Goal: Navigation & Orientation: Find specific page/section

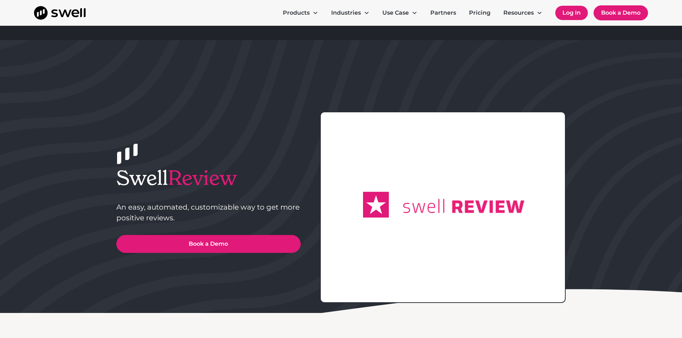
click at [567, 11] on link "Log In" at bounding box center [571, 13] width 33 height 14
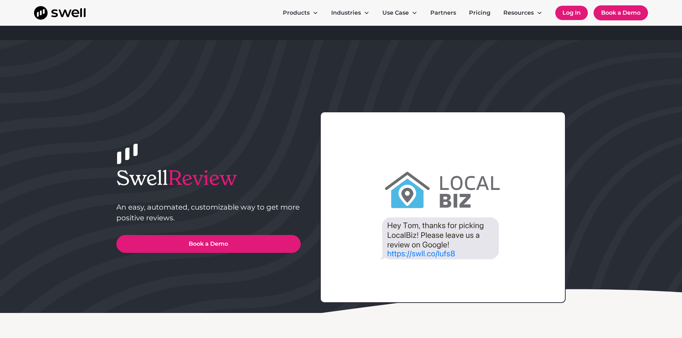
click at [572, 11] on link "Log In" at bounding box center [571, 13] width 33 height 14
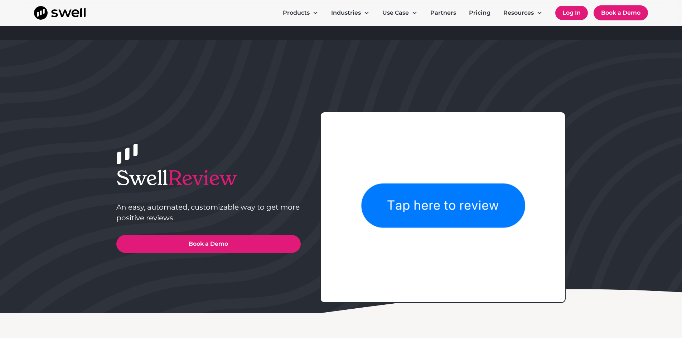
click at [572, 11] on link "Log In" at bounding box center [571, 13] width 33 height 14
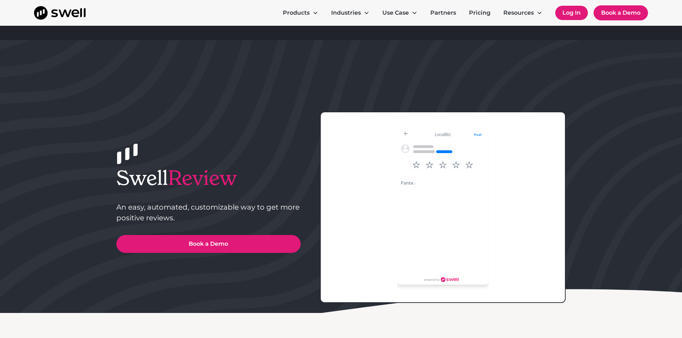
click at [570, 16] on link "Log In" at bounding box center [571, 13] width 33 height 14
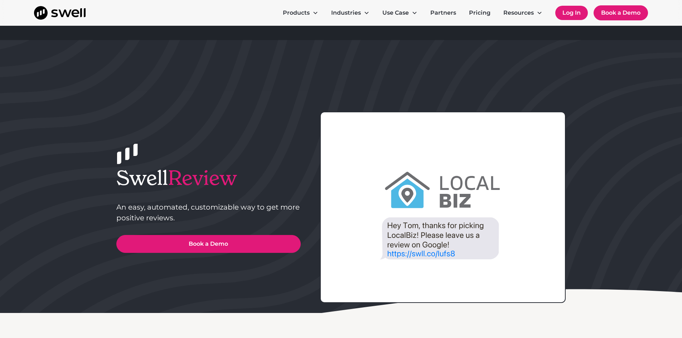
click at [576, 19] on link "Log In" at bounding box center [571, 13] width 33 height 14
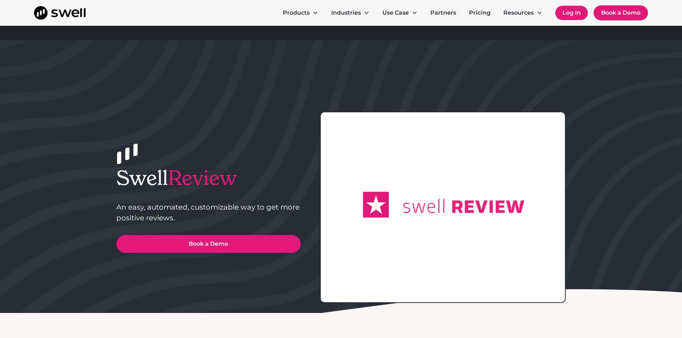
click at [569, 11] on link "Log In" at bounding box center [571, 13] width 33 height 14
